Goal: Transaction & Acquisition: Purchase product/service

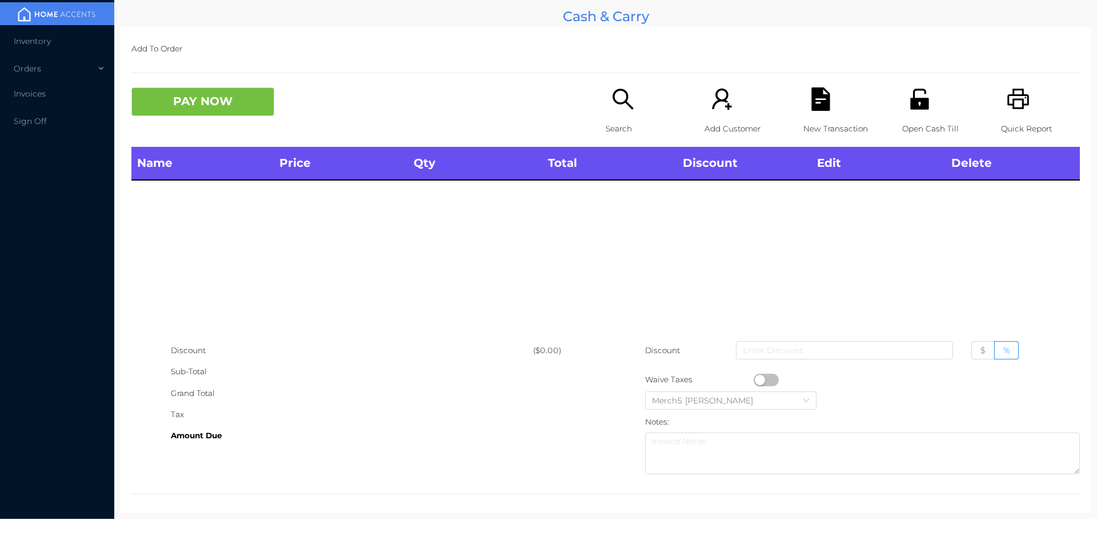
click at [911, 103] on icon "icon: unlock" at bounding box center [919, 99] width 18 height 21
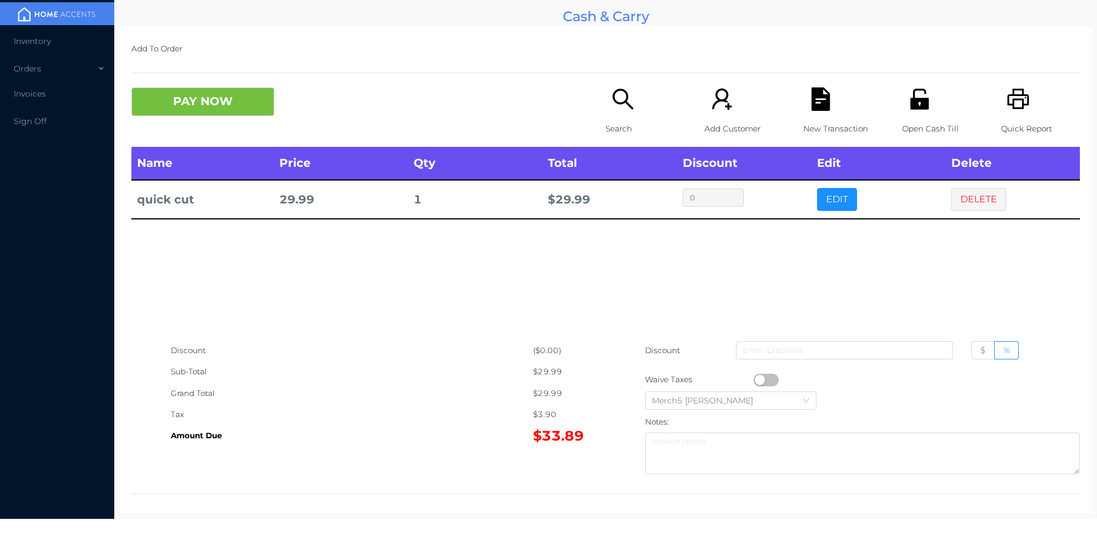
click at [33, 43] on span "Inventory" at bounding box center [32, 41] width 37 height 10
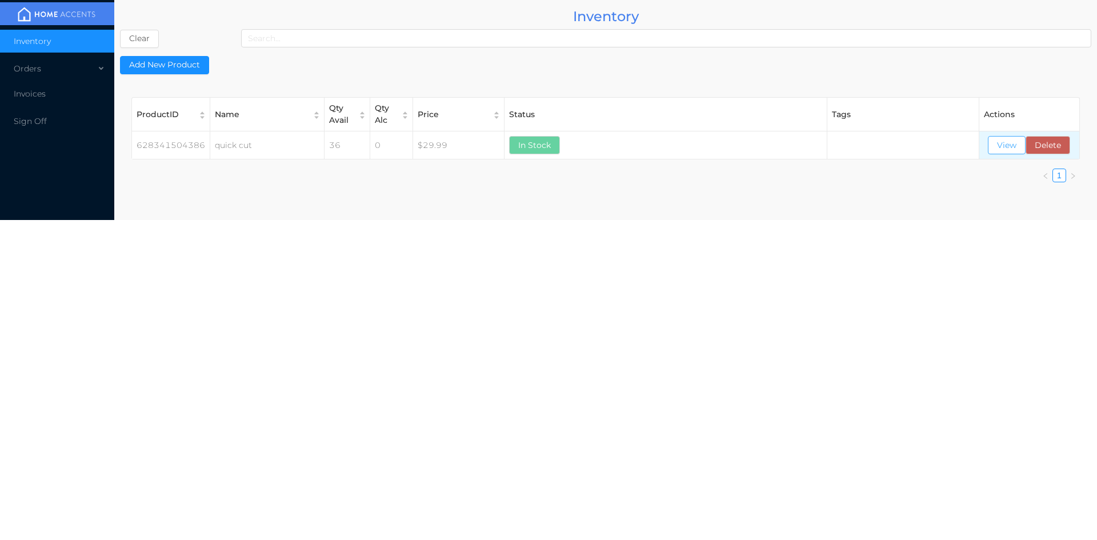
click at [1005, 146] on button "View" at bounding box center [1007, 145] width 38 height 18
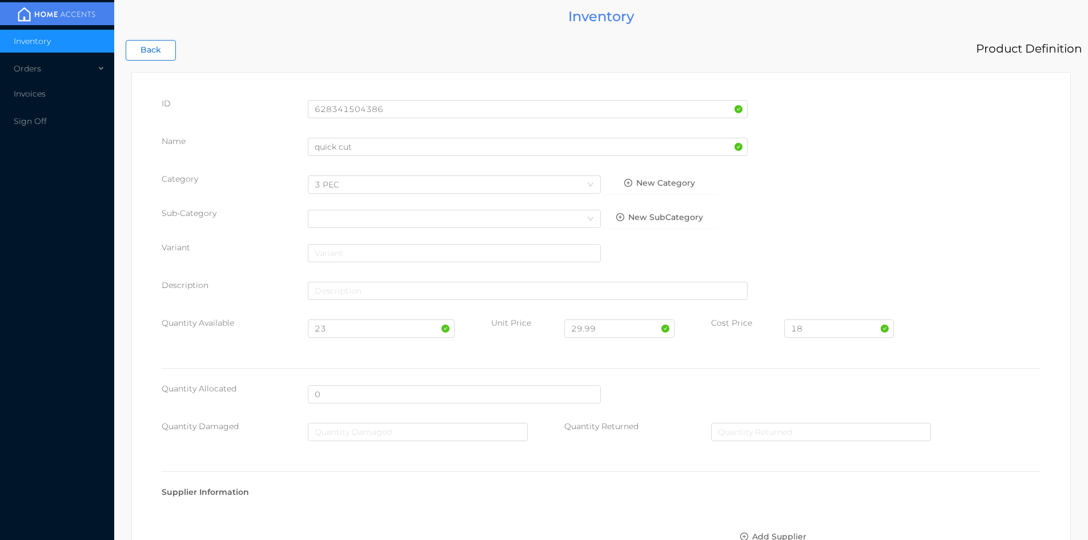
click at [154, 42] on button "Back" at bounding box center [151, 50] width 50 height 21
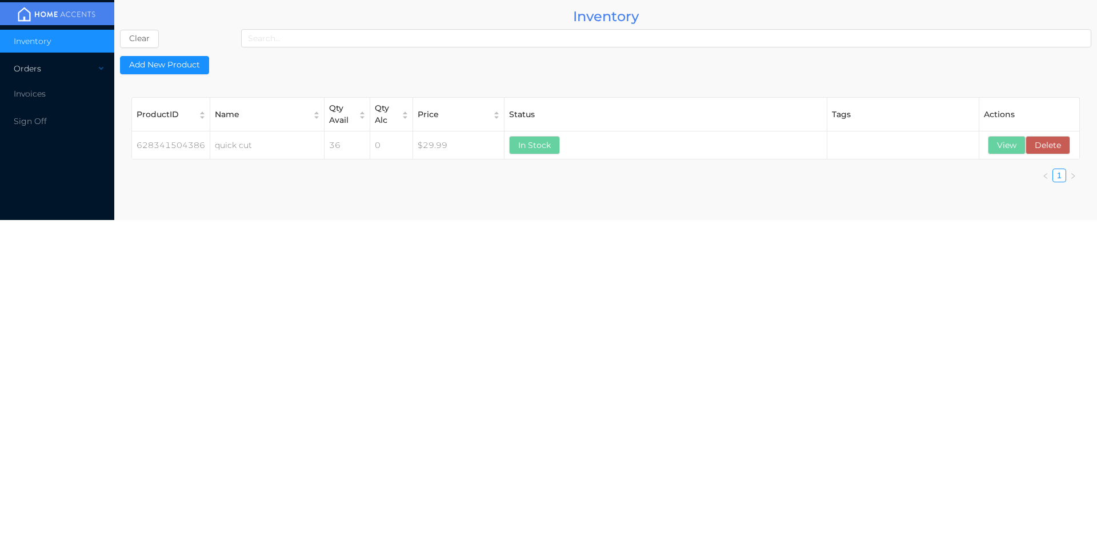
click at [40, 73] on div "Orders" at bounding box center [57, 68] width 114 height 23
click at [47, 95] on span "Cash & Carry" at bounding box center [52, 96] width 50 height 10
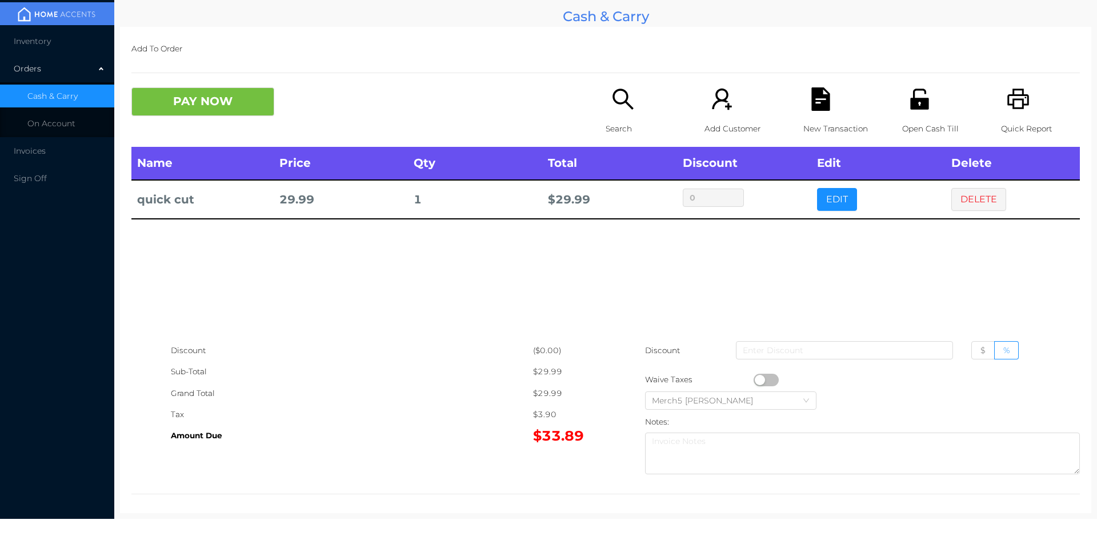
click at [820, 110] on icon "icon: file-text" at bounding box center [820, 98] width 18 height 23
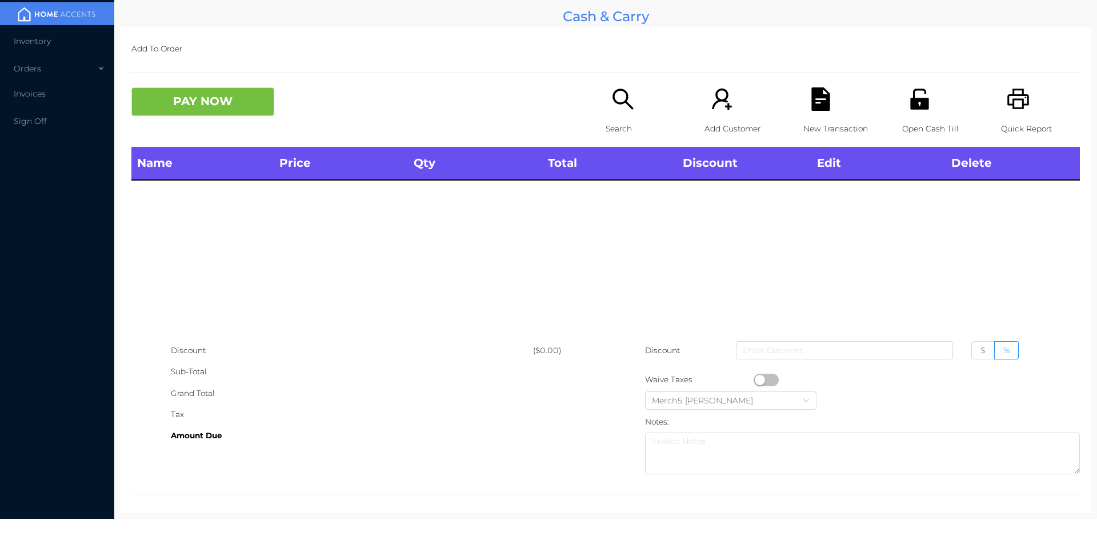
click at [1009, 99] on icon "icon: printer" at bounding box center [1018, 98] width 23 height 23
click at [1015, 100] on icon "icon: printer" at bounding box center [1018, 99] width 22 height 21
click at [618, 95] on icon "icon: search" at bounding box center [622, 98] width 23 height 23
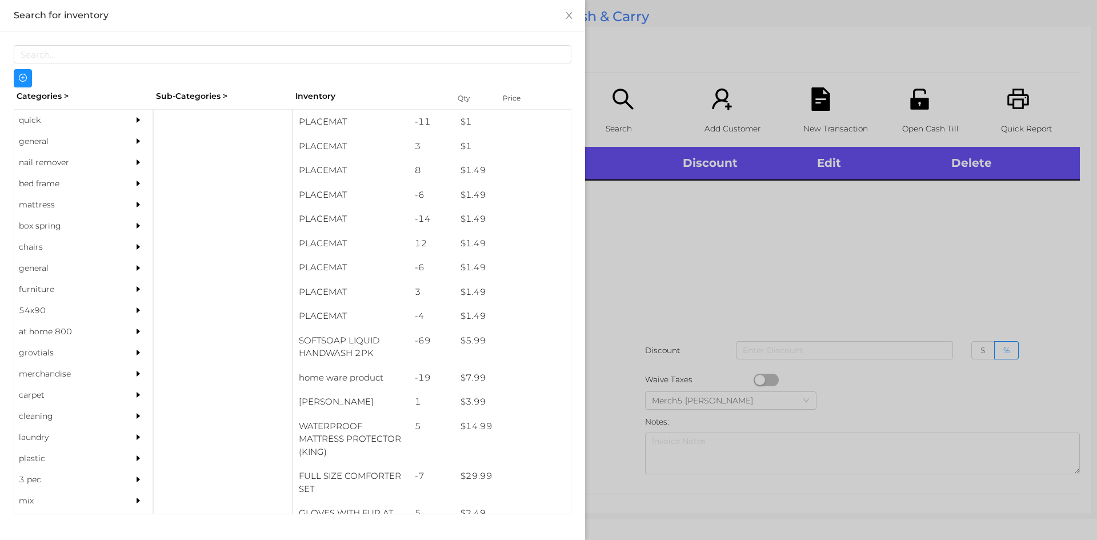
click at [35, 144] on div "general" at bounding box center [66, 141] width 104 height 21
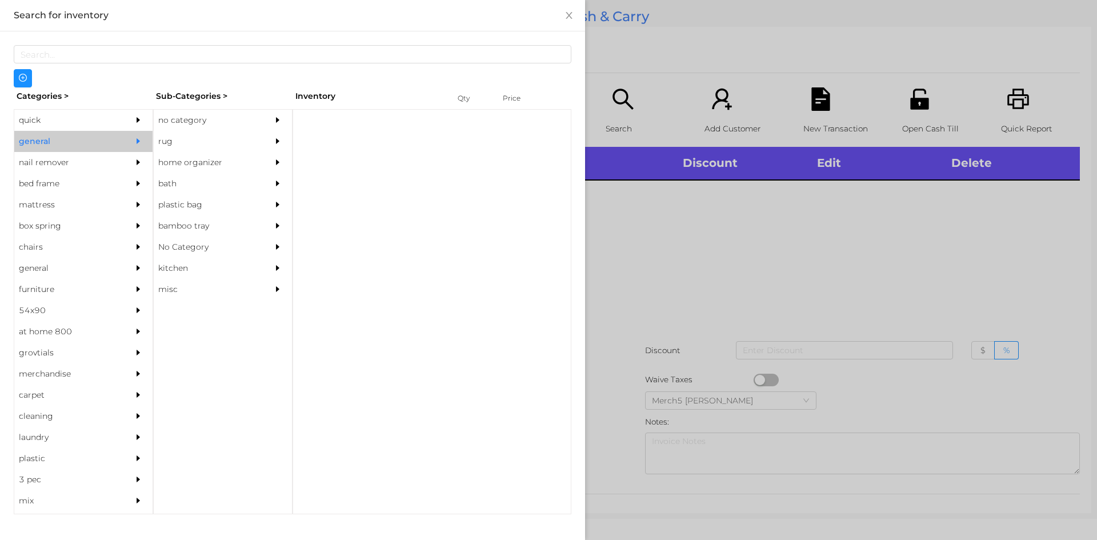
click at [189, 121] on div "no category" at bounding box center [206, 120] width 104 height 21
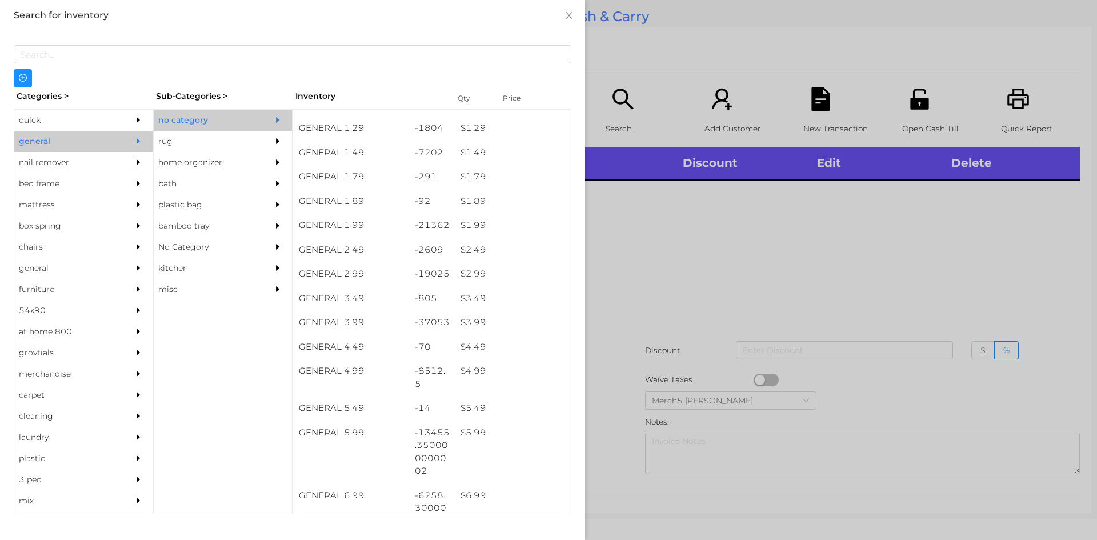
scroll to position [139, 0]
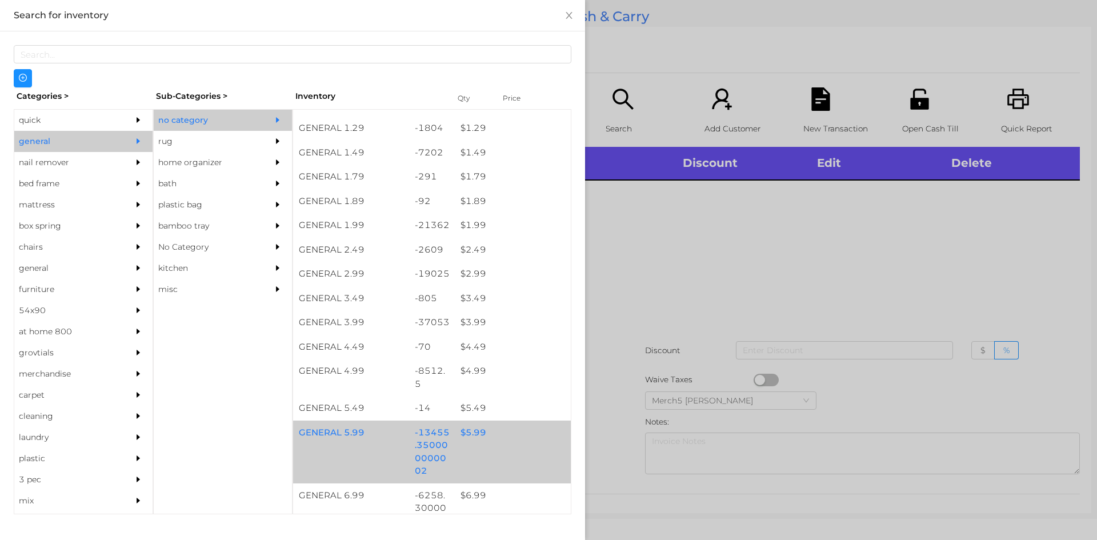
click at [470, 438] on div "$ 5.99" at bounding box center [513, 433] width 116 height 25
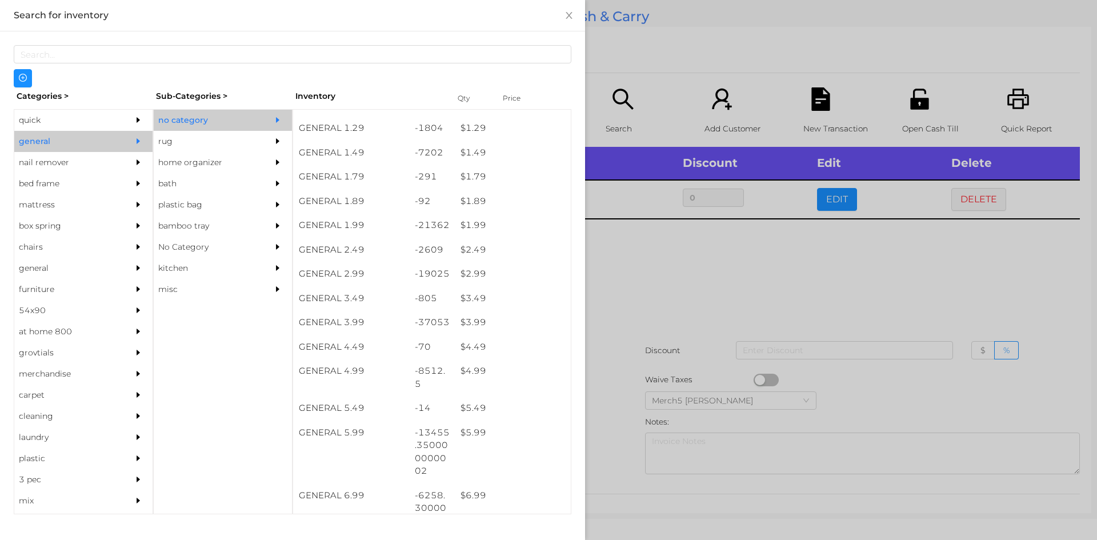
click at [972, 197] on div at bounding box center [548, 270] width 1097 height 540
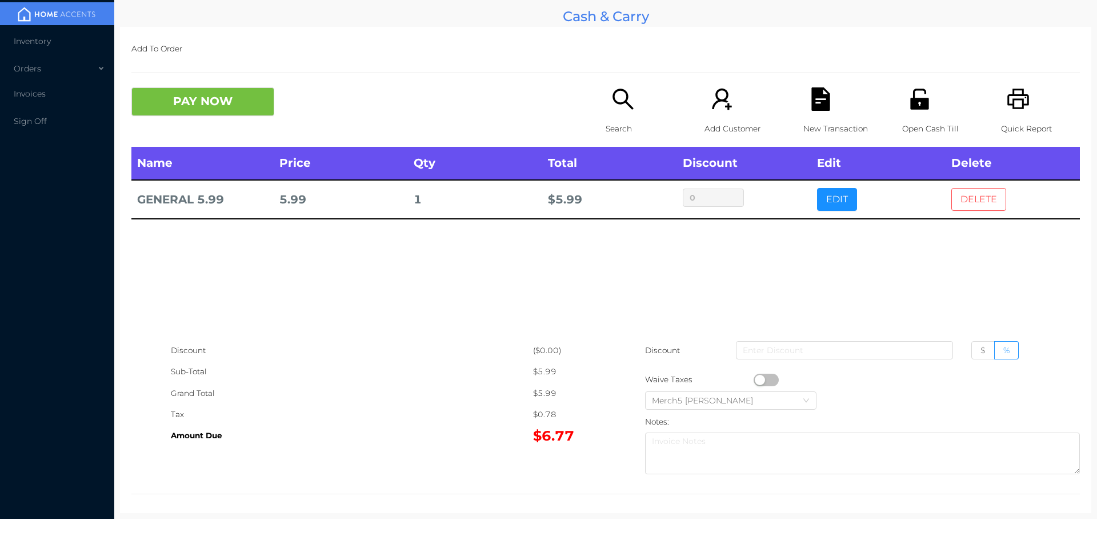
click at [979, 194] on button "DELETE" at bounding box center [978, 199] width 55 height 23
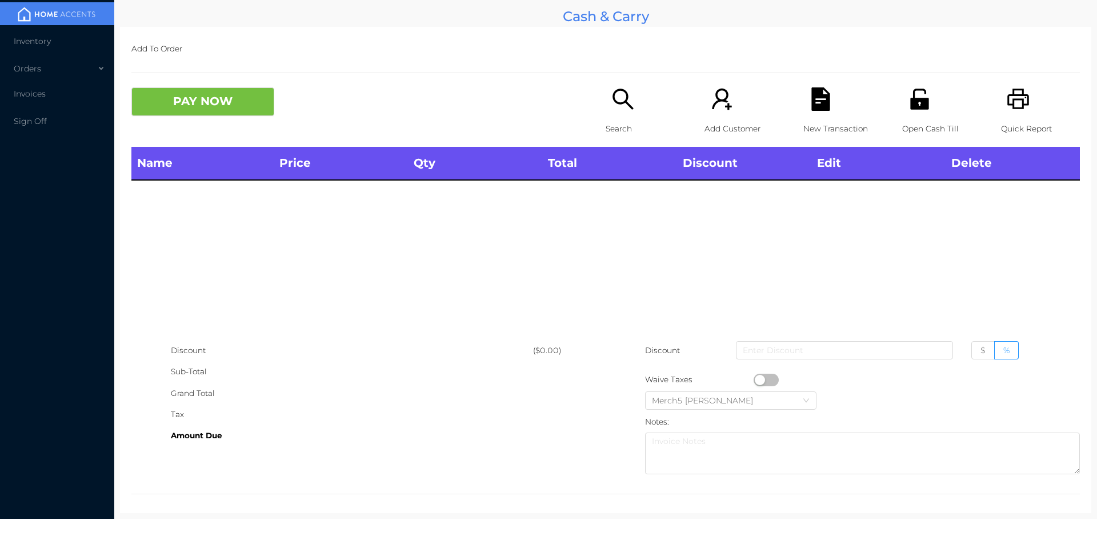
click at [611, 97] on icon "icon: search" at bounding box center [622, 98] width 23 height 23
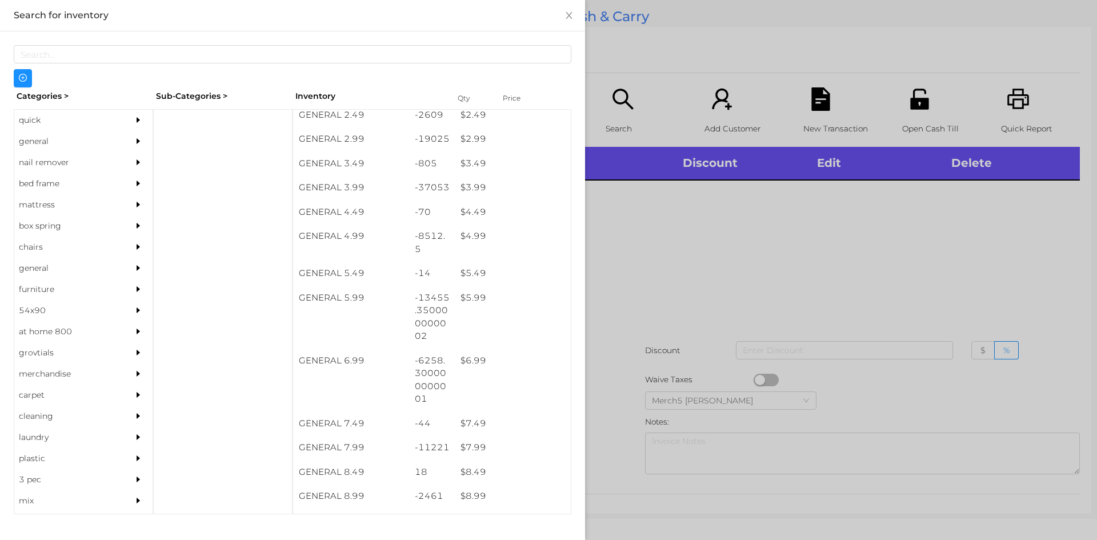
scroll to position [274, 0]
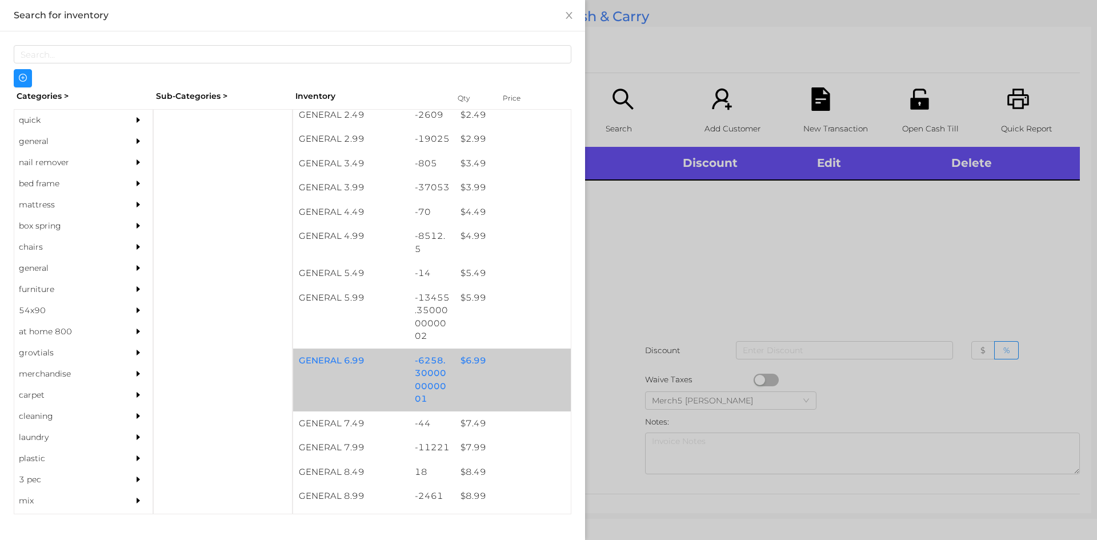
click at [470, 358] on div "$ 6.99" at bounding box center [513, 361] width 116 height 25
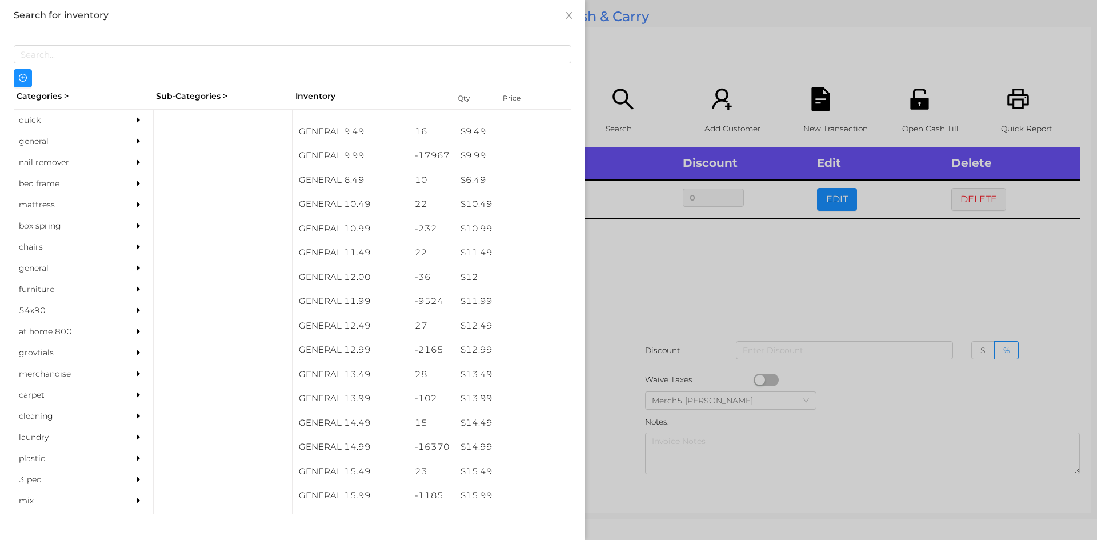
scroll to position [682, 0]
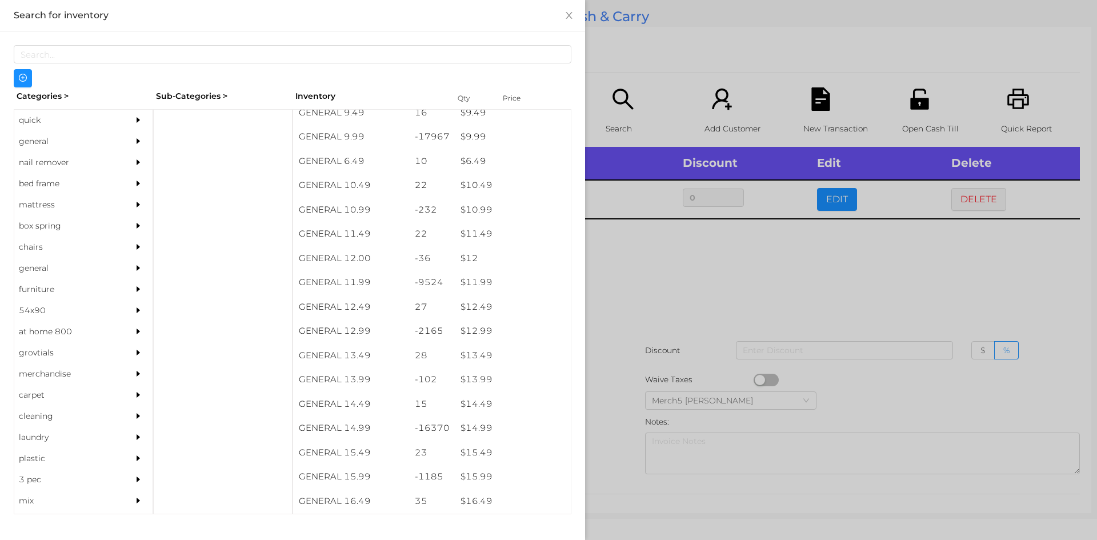
click at [477, 425] on div "$ 14.99" at bounding box center [513, 428] width 116 height 25
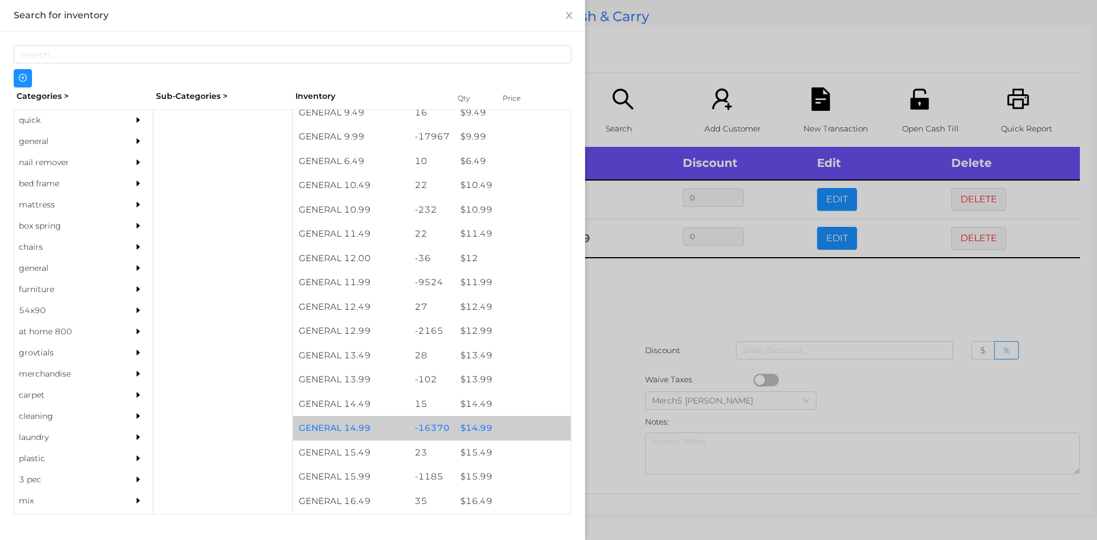
click at [661, 282] on div at bounding box center [548, 270] width 1097 height 540
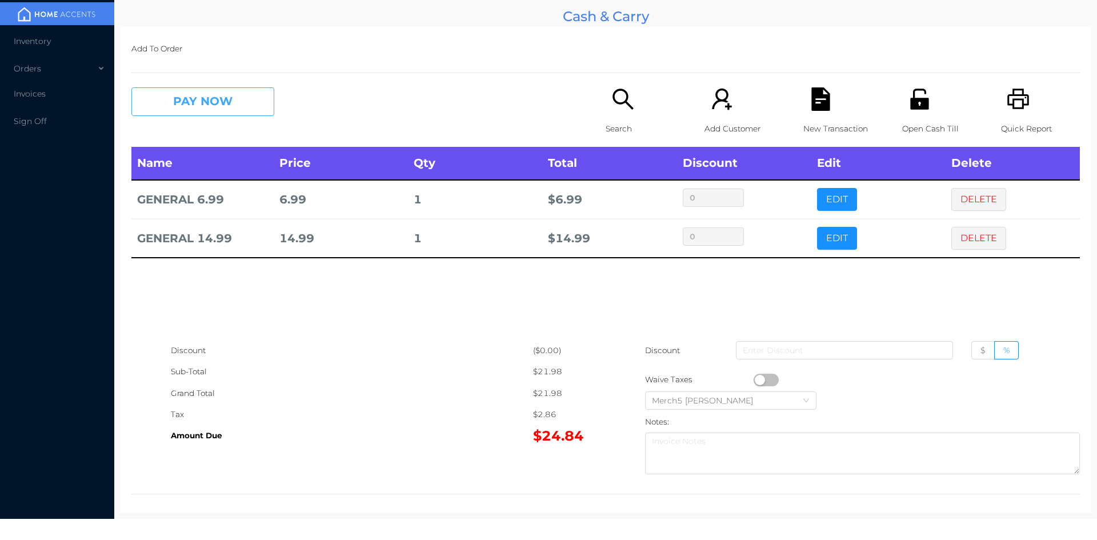
click at [240, 97] on button "PAY NOW" at bounding box center [202, 101] width 143 height 29
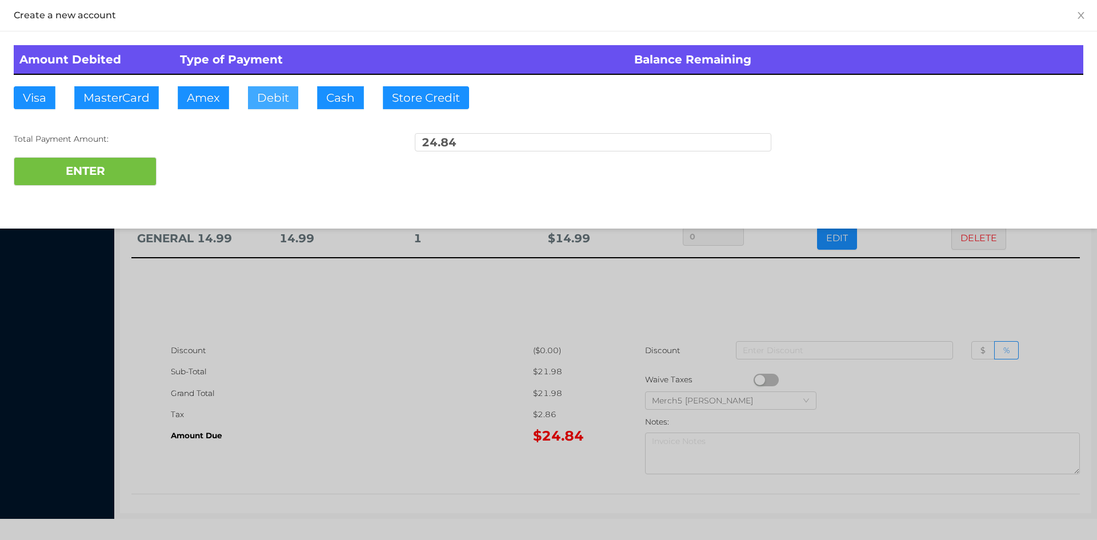
click at [280, 92] on button "Debit" at bounding box center [273, 97] width 50 height 23
click at [111, 173] on button "ENTER" at bounding box center [85, 171] width 143 height 29
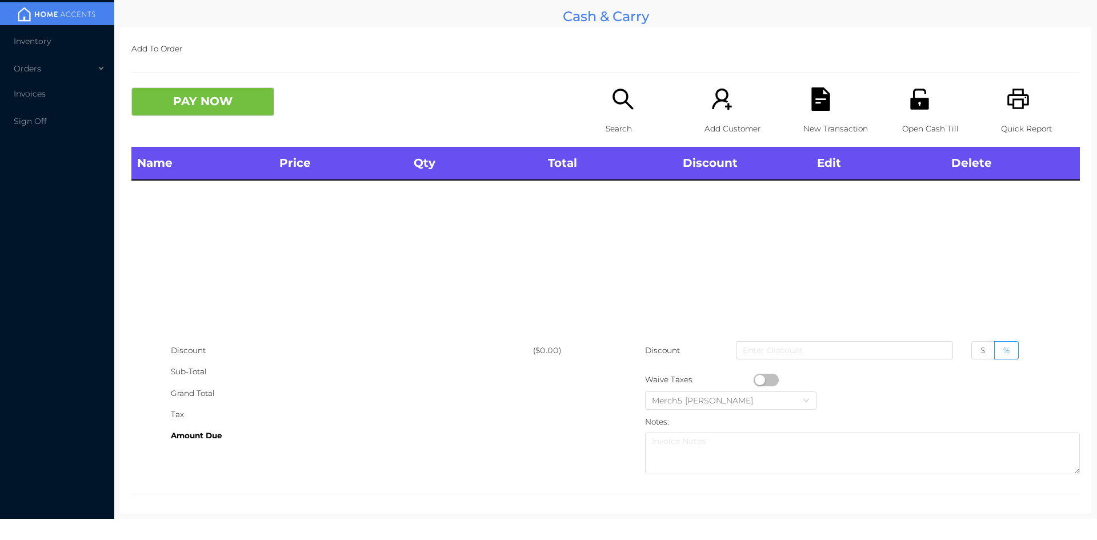
click at [853, 502] on div "Add To Order PAY NOW Search Add Customer New Transaction Open Cash Till Quick R…" at bounding box center [605, 270] width 971 height 486
